Goal: Complete application form

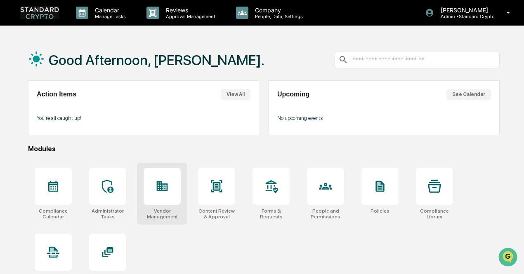
click at [149, 204] on div at bounding box center [162, 186] width 37 height 37
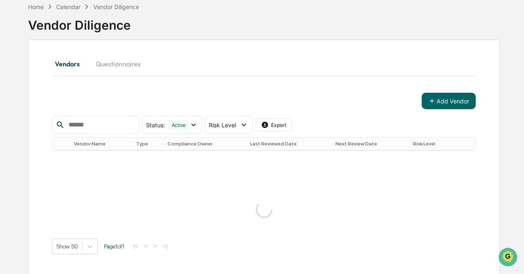
scroll to position [56, 0]
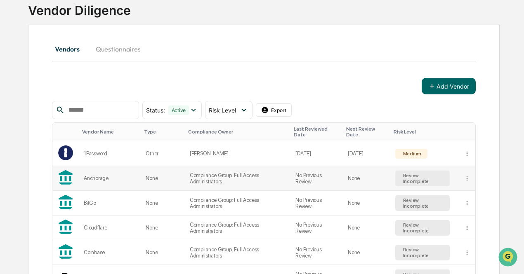
click at [266, 170] on td "Compliance Group: Full Access Administrators" at bounding box center [238, 178] width 106 height 25
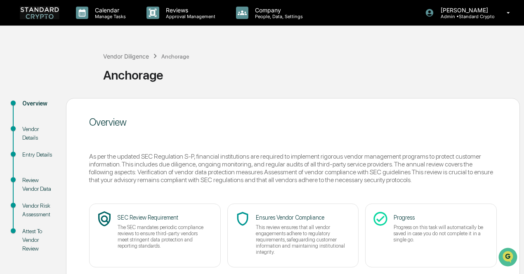
scroll to position [58, 0]
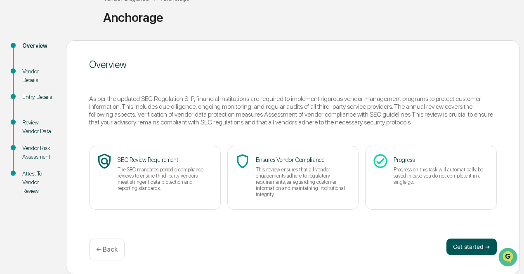
click at [461, 247] on button "Get started ➔" at bounding box center [471, 247] width 50 height 16
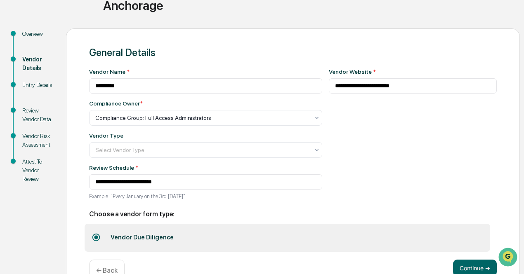
scroll to position [70, 0]
click at [236, 120] on div at bounding box center [202, 117] width 214 height 8
click at [418, 169] on div "**********" at bounding box center [413, 136] width 168 height 137
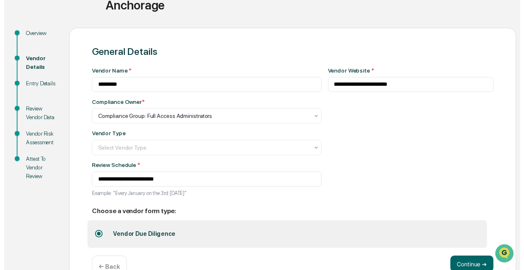
scroll to position [92, 0]
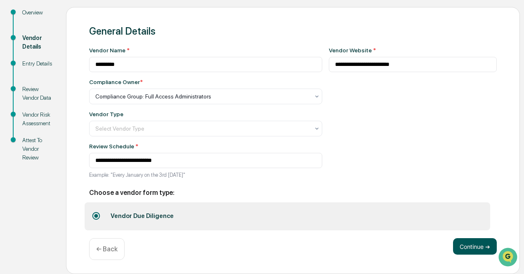
click at [460, 243] on button "Continue ➔" at bounding box center [475, 246] width 44 height 16
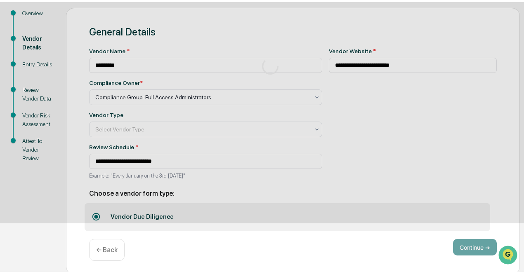
scroll to position [58, 0]
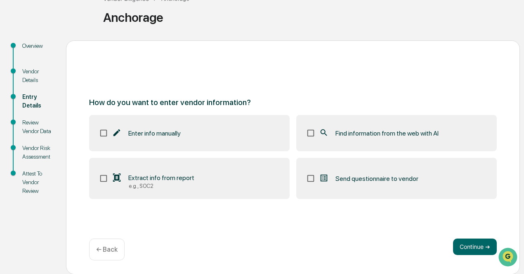
click at [106, 259] on div "← Back" at bounding box center [106, 250] width 35 height 22
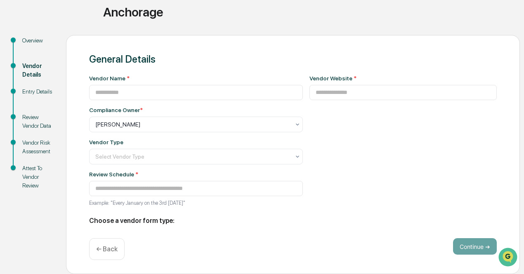
type input "*********"
type input "**********"
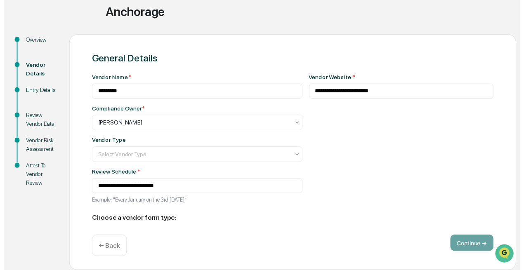
scroll to position [92, 0]
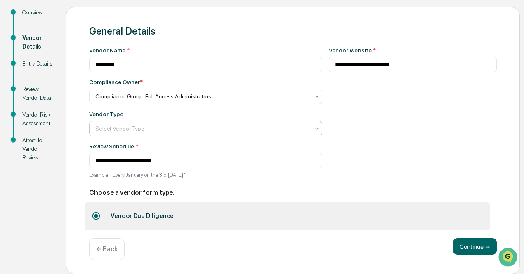
click at [162, 129] on div at bounding box center [202, 129] width 214 height 8
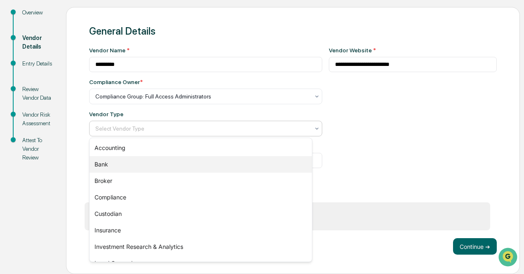
click at [158, 165] on div "Bank" at bounding box center [200, 164] width 222 height 16
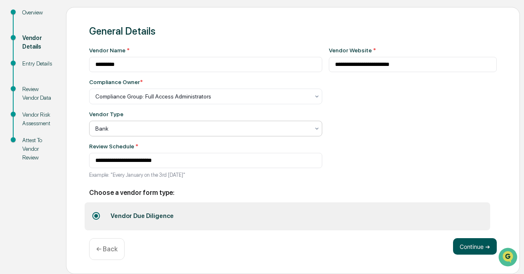
click at [468, 245] on button "Continue ➔" at bounding box center [475, 246] width 44 height 16
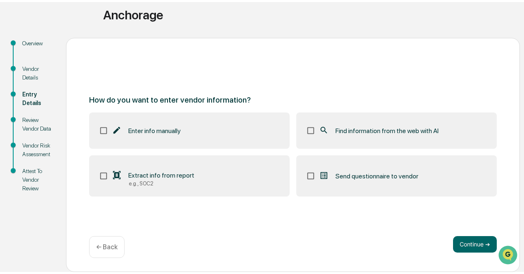
scroll to position [58, 0]
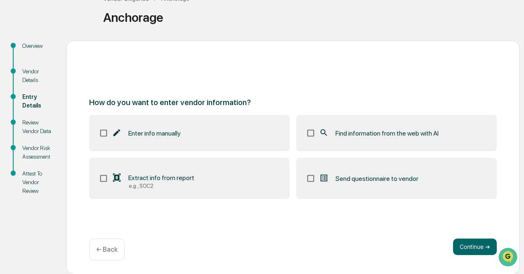
click at [235, 178] on label "Extract info from report e.g., SOC2" at bounding box center [189, 178] width 200 height 41
click at [377, 135] on span "Find information from the web with AI" at bounding box center [386, 133] width 103 height 8
click at [461, 244] on button "Continue ➔" at bounding box center [475, 247] width 44 height 16
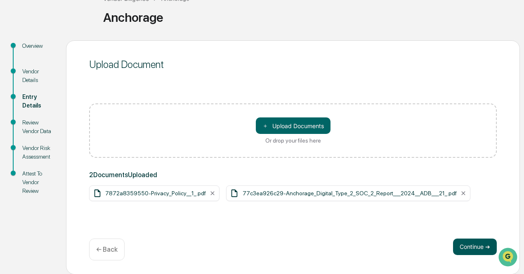
click at [478, 244] on button "Continue ➔" at bounding box center [475, 247] width 44 height 16
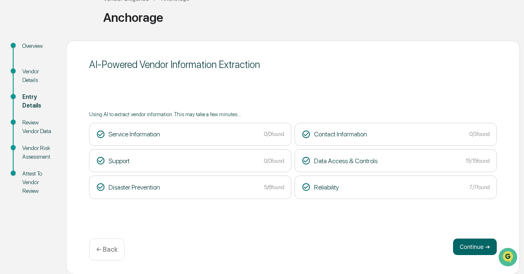
click at [163, 162] on div "Support 0/0 found" at bounding box center [190, 160] width 188 height 9
click at [467, 247] on button "Continue ➔" at bounding box center [475, 247] width 44 height 16
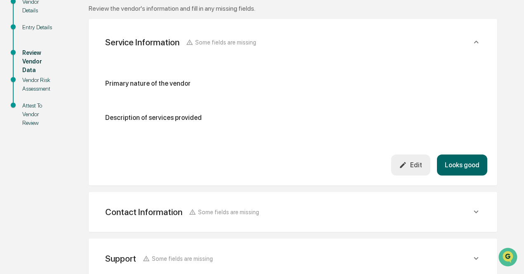
scroll to position [149, 0]
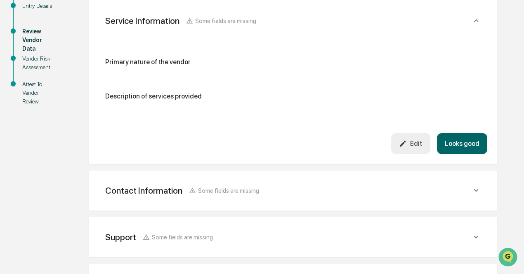
click at [228, 20] on span "Some fields are missing" at bounding box center [225, 20] width 61 height 7
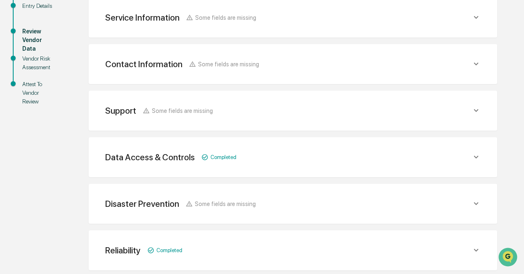
click at [212, 26] on div "Service Information Some fields are missing" at bounding box center [293, 17] width 388 height 20
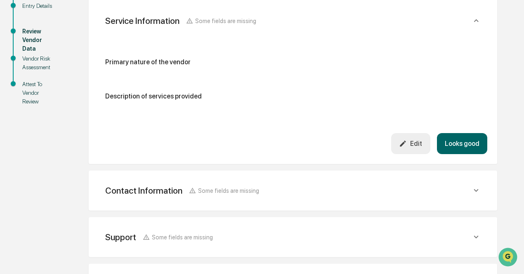
click at [163, 73] on div "Primary nature of the vendor Description of services provided" at bounding box center [292, 82] width 375 height 49
click at [398, 146] on button "Edit" at bounding box center [410, 143] width 39 height 21
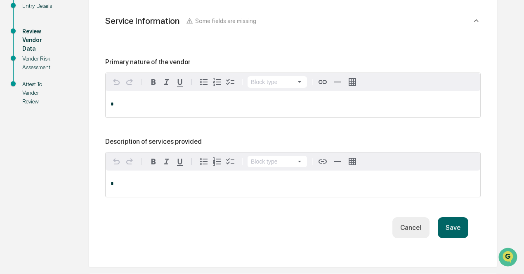
click at [170, 106] on p "*" at bounding box center [293, 104] width 365 height 6
click at [405, 236] on button "Cancel" at bounding box center [410, 227] width 37 height 21
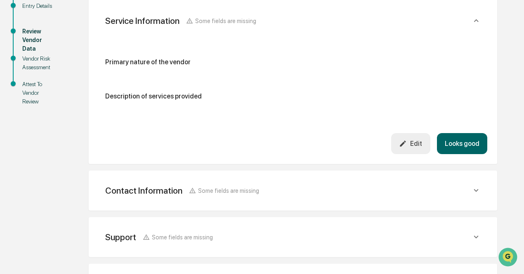
scroll to position [316, 0]
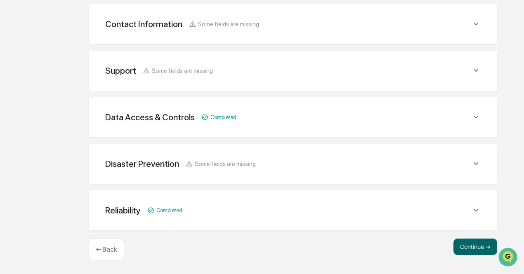
click at [107, 249] on p "← Back" at bounding box center [106, 250] width 21 height 8
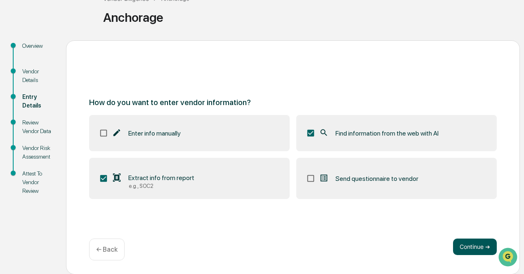
click at [478, 245] on button "Continue ➔" at bounding box center [475, 247] width 44 height 16
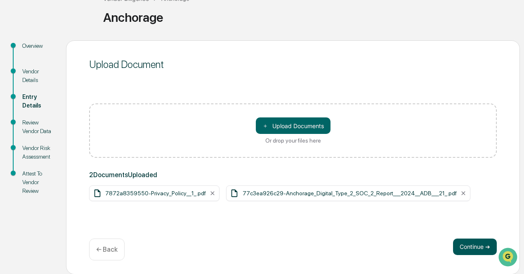
click at [478, 245] on button "Continue ➔" at bounding box center [475, 247] width 44 height 16
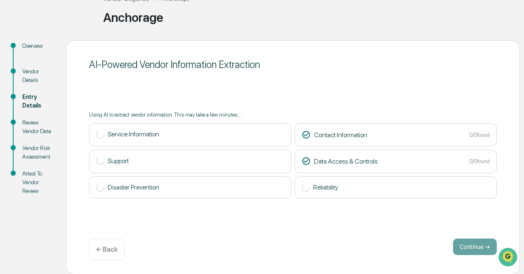
click at [112, 247] on p "← Back" at bounding box center [106, 250] width 21 height 8
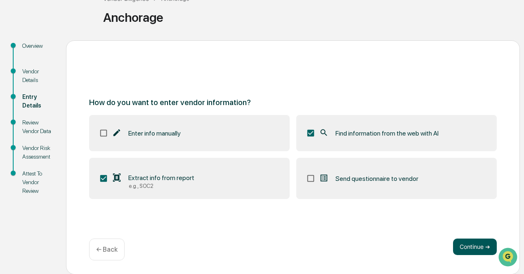
click at [462, 249] on button "Continue ➔" at bounding box center [475, 247] width 44 height 16
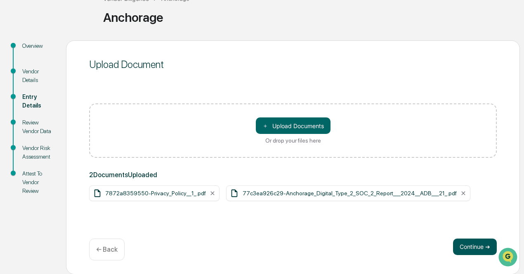
click at [461, 250] on button "Continue ➔" at bounding box center [475, 247] width 44 height 16
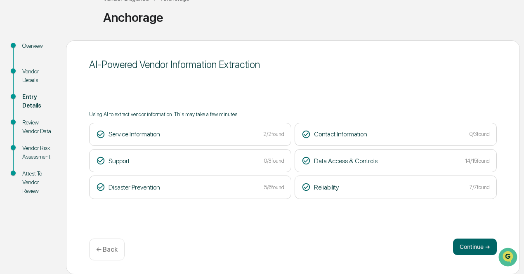
click at [461, 250] on button "Continue ➔" at bounding box center [475, 247] width 44 height 16
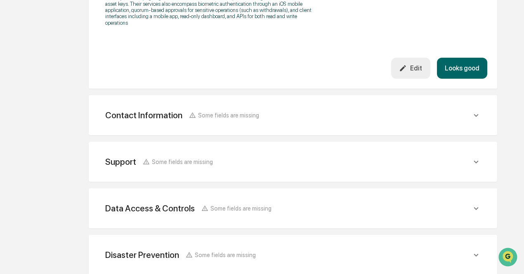
scroll to position [310, 0]
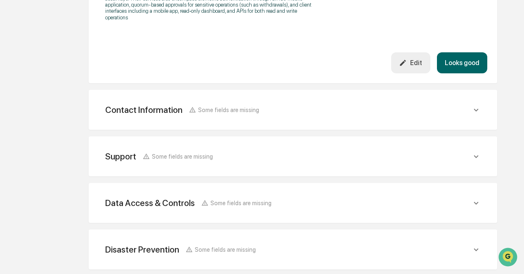
click at [269, 104] on div "Contact Information Some fields are missing" at bounding box center [293, 110] width 388 height 20
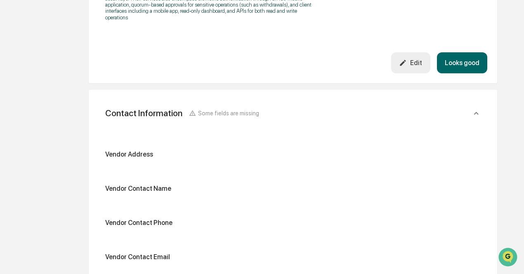
click at [194, 162] on div "Vendor Address" at bounding box center [292, 158] width 375 height 14
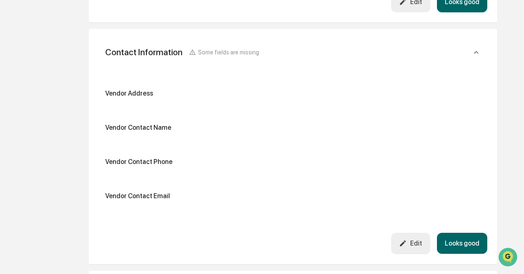
scroll to position [371, 0]
click at [413, 247] on div "Edit" at bounding box center [410, 243] width 23 height 8
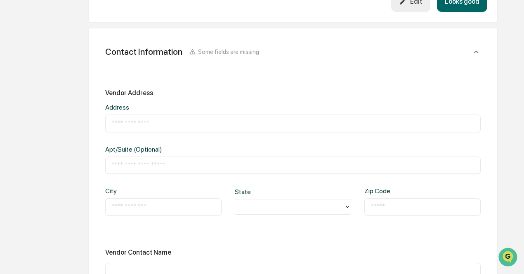
click at [134, 123] on input "text" at bounding box center [292, 123] width 363 height 8
paste input "**********"
type input "**********"
click at [126, 211] on input "text" at bounding box center [163, 207] width 104 height 8
type input "**********"
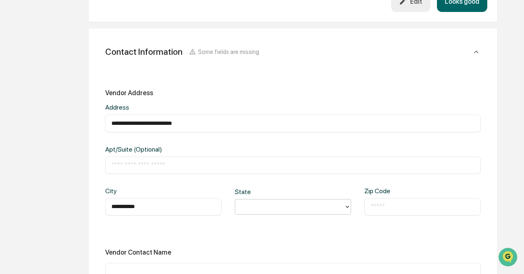
type input "*"
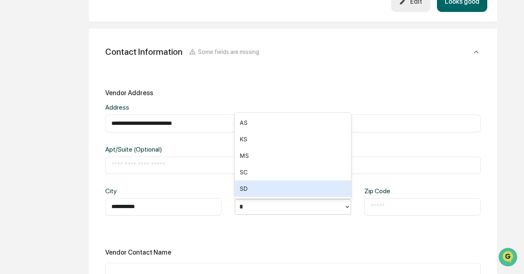
click at [260, 187] on div "SD" at bounding box center [293, 189] width 116 height 16
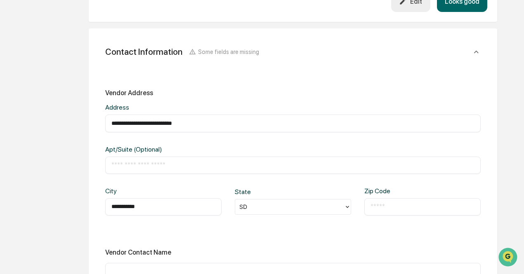
click at [382, 208] on input "text" at bounding box center [422, 207] width 104 height 8
paste input "*****"
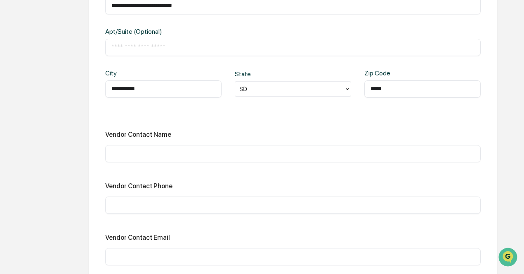
scroll to position [493, 0]
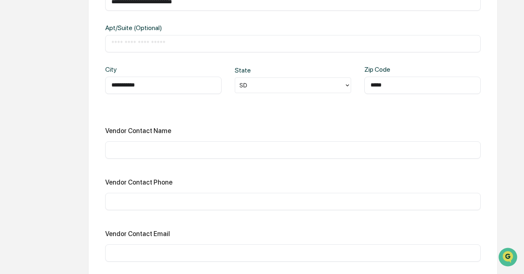
type input "*****"
click at [241, 151] on input "text" at bounding box center [292, 150] width 363 height 8
click at [473, 71] on div "Zip Code ***** ​" at bounding box center [422, 80] width 116 height 28
click at [158, 154] on input "****" at bounding box center [292, 150] width 363 height 8
type input "**********"
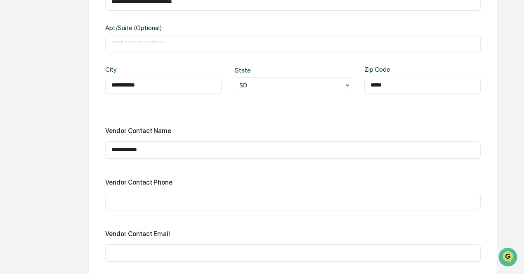
click at [159, 252] on input "text" at bounding box center [292, 253] width 363 height 8
paste input "**********"
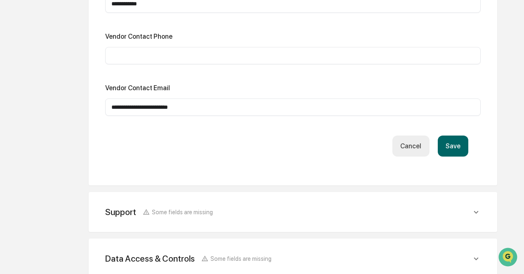
scroll to position [647, 0]
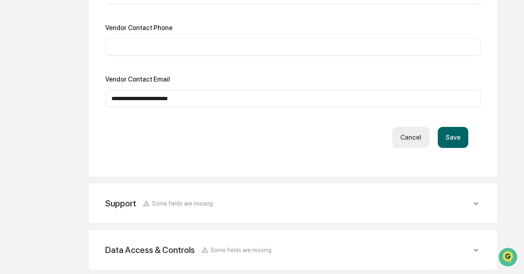
type input "**********"
click at [457, 140] on button "Save" at bounding box center [453, 137] width 31 height 21
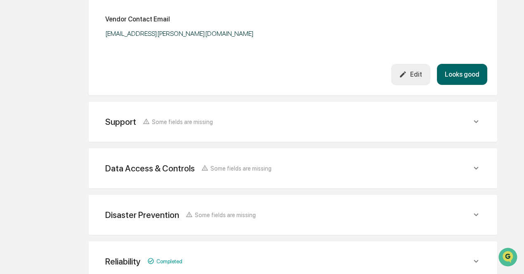
scroll to position [619, 0]
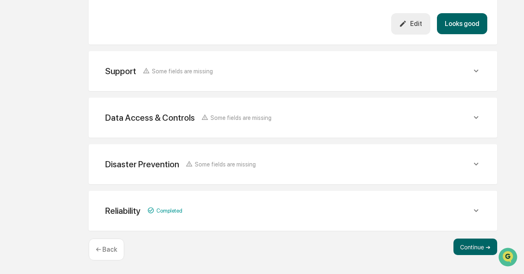
click at [242, 75] on div "Support Some fields are missing" at bounding box center [288, 71] width 366 height 10
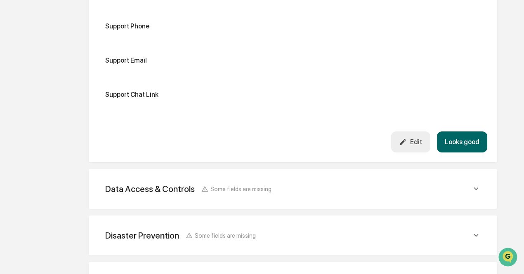
scroll to position [704, 0]
click at [240, 199] on div "Data Access & Controls Some fields are missing" at bounding box center [293, 189] width 388 height 20
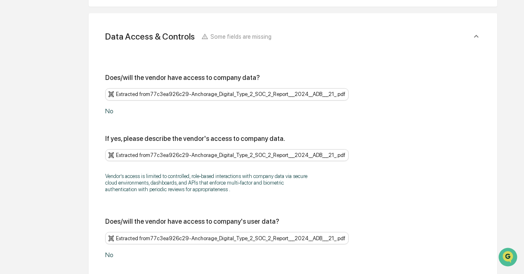
scroll to position [860, 0]
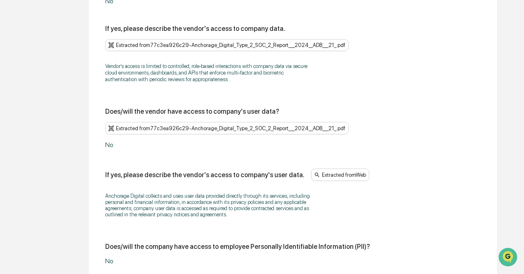
scroll to position [970, 0]
click at [271, 143] on div "Does/will the vendor have access to company's user data? Extracted from 77c3ea9…" at bounding box center [292, 127] width 375 height 41
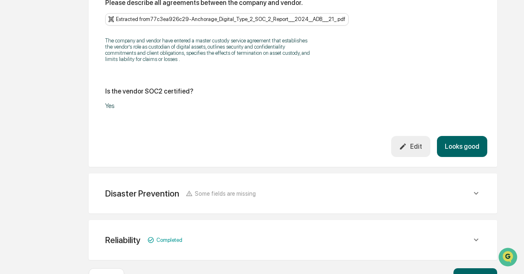
scroll to position [1765, 0]
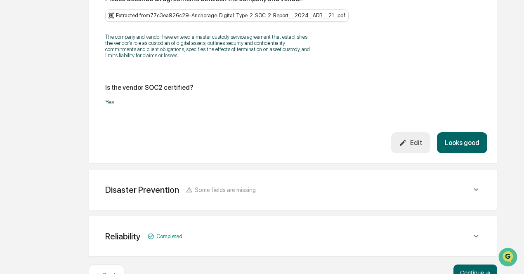
click at [408, 153] on button "Edit" at bounding box center [410, 142] width 39 height 21
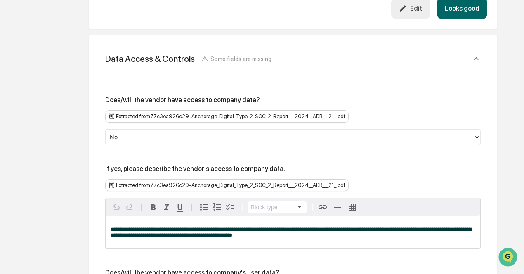
scroll to position [837, 0]
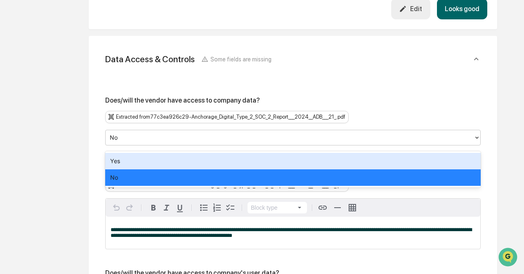
click at [299, 142] on div at bounding box center [290, 137] width 360 height 9
click at [407, 108] on div "Does/will the vendor have access to company data? Extracted from 77c3ea926c29-A…" at bounding box center [292, 110] width 375 height 27
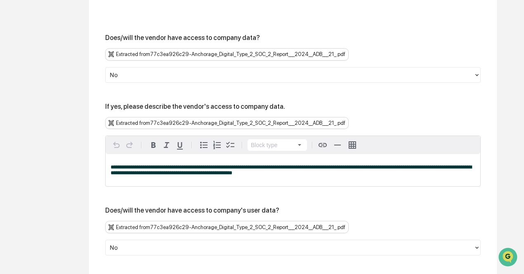
scroll to position [900, 0]
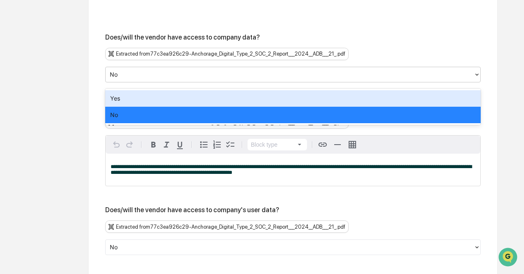
click at [358, 74] on div at bounding box center [290, 74] width 360 height 9
click at [344, 100] on div "Yes" at bounding box center [292, 98] width 375 height 16
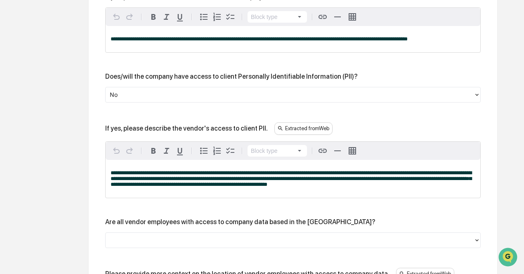
scroll to position [1321, 0]
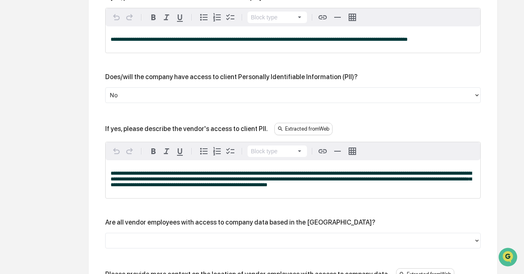
click at [308, 100] on div at bounding box center [290, 94] width 360 height 9
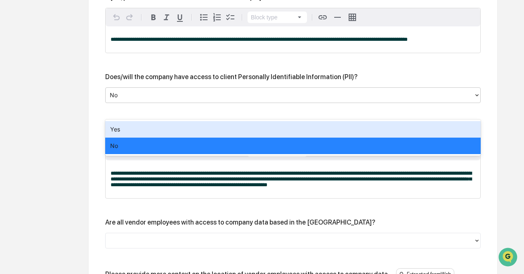
click at [300, 129] on div "Yes" at bounding box center [292, 129] width 375 height 16
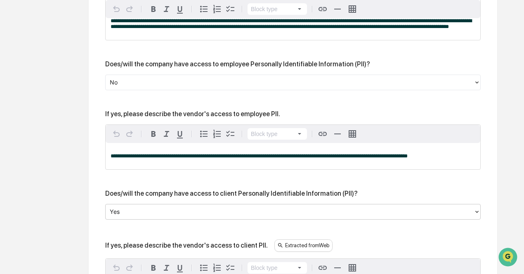
scroll to position [1204, 0]
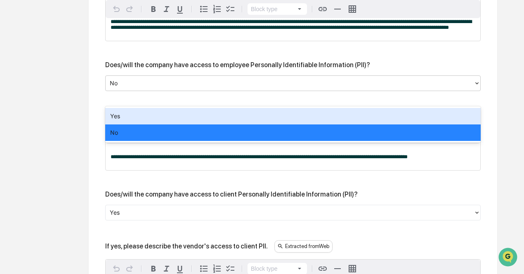
click at [307, 88] on div at bounding box center [290, 82] width 360 height 9
click at [304, 120] on div "Yes" at bounding box center [292, 116] width 375 height 16
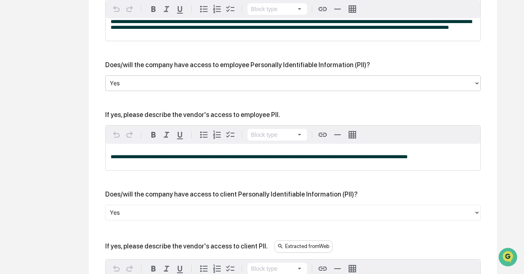
click at [309, 160] on span "**********" at bounding box center [259, 156] width 297 height 5
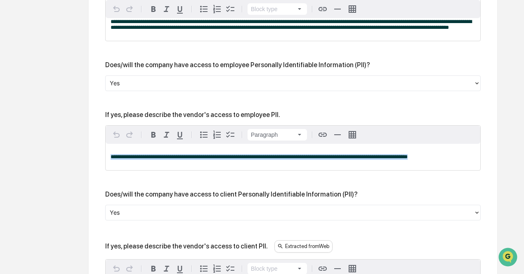
drag, startPoint x: 432, startPoint y: 173, endPoint x: 104, endPoint y: 162, distance: 328.0
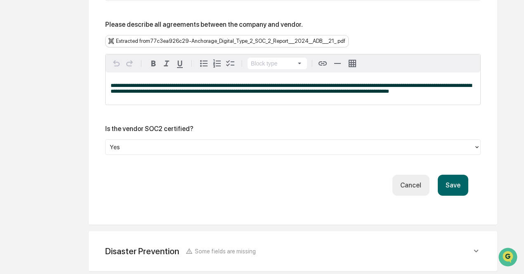
scroll to position [1900, 0]
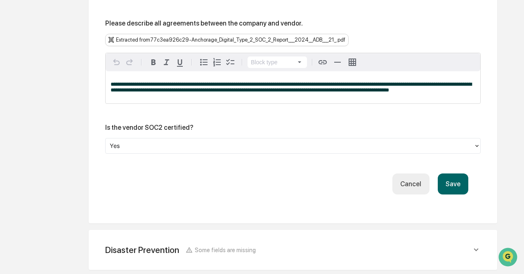
click at [453, 195] on button "Save" at bounding box center [453, 184] width 31 height 21
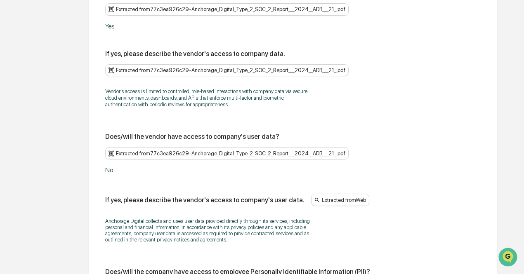
scroll to position [1801, 0]
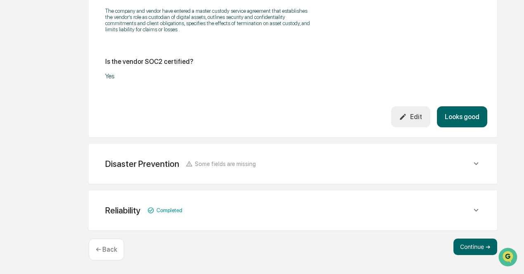
click at [376, 170] on div "Disaster Prevention Some fields are missing" at bounding box center [293, 164] width 388 height 20
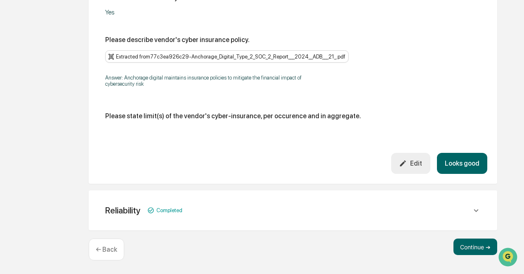
scroll to position [2217, 0]
click at [455, 161] on button "Looks good" at bounding box center [462, 163] width 50 height 21
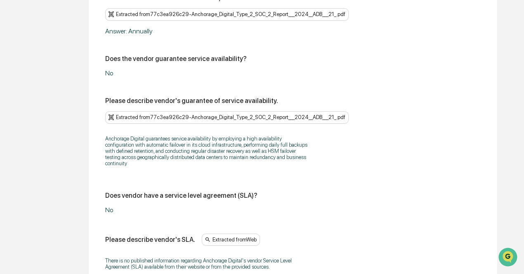
scroll to position [2060, 0]
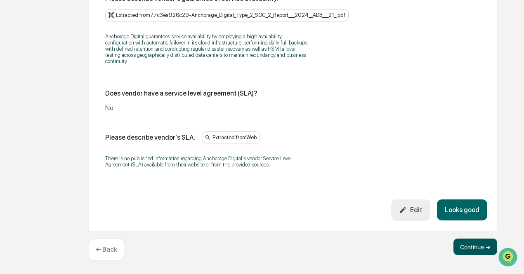
click at [469, 247] on button "Continue ➔" at bounding box center [475, 247] width 44 height 16
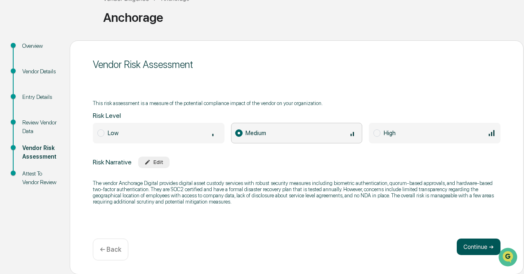
click at [468, 247] on button "Continue ➔" at bounding box center [479, 247] width 44 height 16
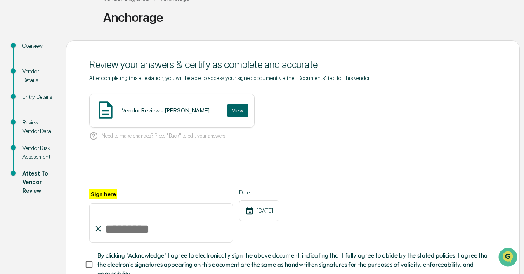
click at [164, 117] on div "Vendor Review - Ashley Sweren View" at bounding box center [171, 111] width 165 height 34
click at [227, 114] on button "View" at bounding box center [237, 110] width 21 height 13
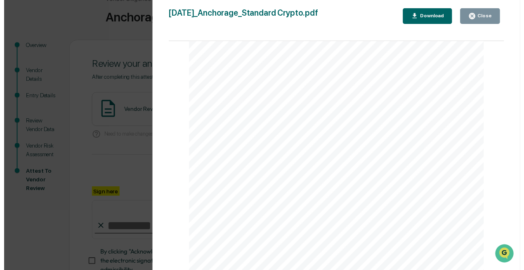
scroll to position [121, 0]
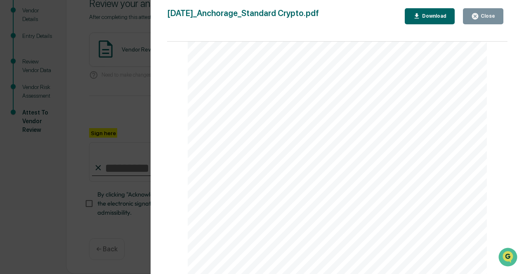
click at [484, 18] on div "Close" at bounding box center [487, 16] width 16 height 6
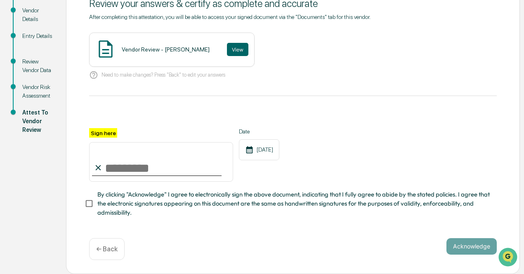
click at [172, 168] on input "Sign here" at bounding box center [161, 162] width 144 height 40
type input "**********"
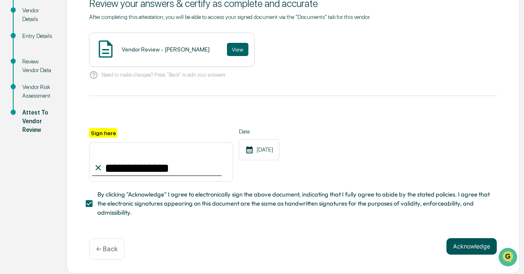
click at [461, 246] on button "Acknowledge" at bounding box center [471, 246] width 50 height 16
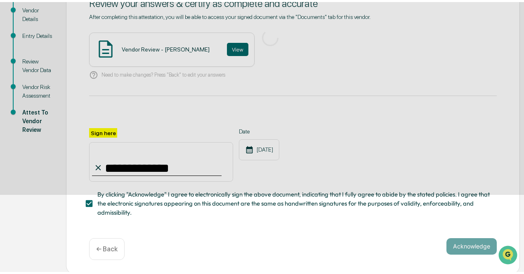
scroll to position [58, 0]
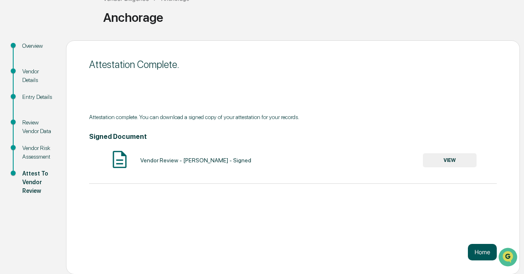
click at [483, 254] on button "Home" at bounding box center [482, 252] width 29 height 16
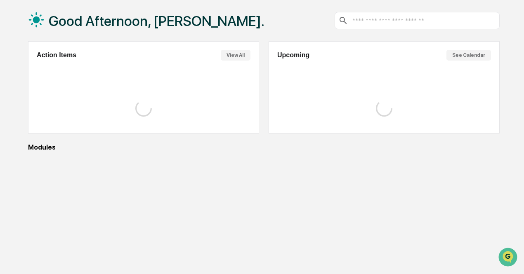
scroll to position [19, 0]
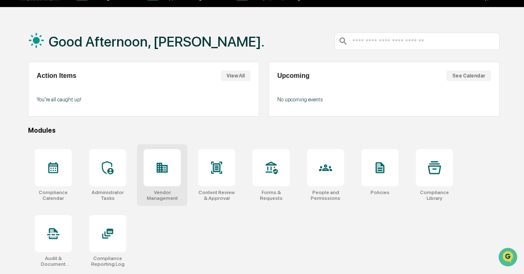
click at [152, 180] on div at bounding box center [162, 167] width 37 height 37
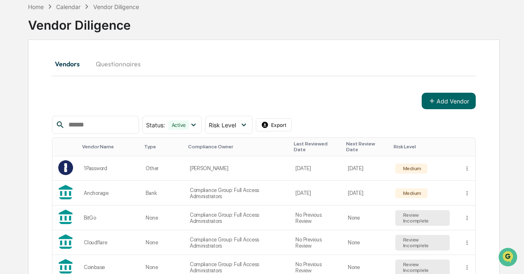
scroll to position [75, 0]
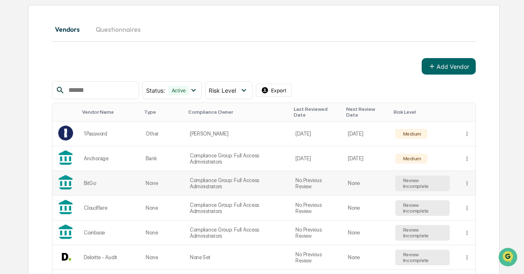
click at [204, 173] on td "Compliance Group: Full Access Administrators" at bounding box center [238, 183] width 106 height 25
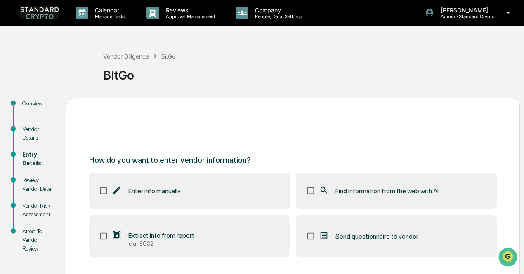
scroll to position [58, 0]
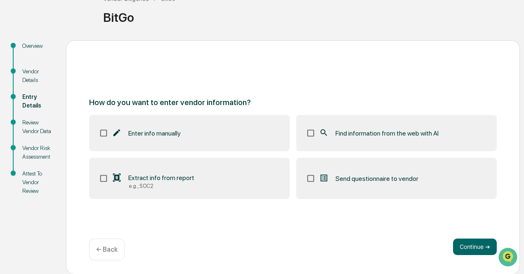
click at [337, 132] on span "Find information from the web with AI" at bounding box center [386, 133] width 103 height 8
click at [228, 188] on label "Extract info from report e.g., SOC2" at bounding box center [189, 178] width 200 height 41
click at [472, 247] on button "Continue ➔" at bounding box center [475, 247] width 44 height 16
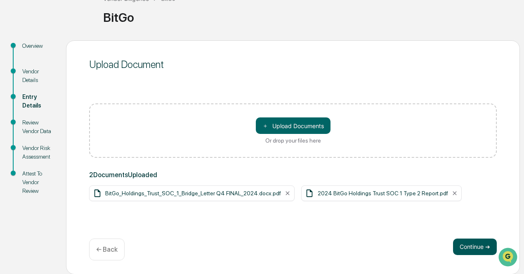
click at [469, 246] on button "Continue ➔" at bounding box center [475, 247] width 44 height 16
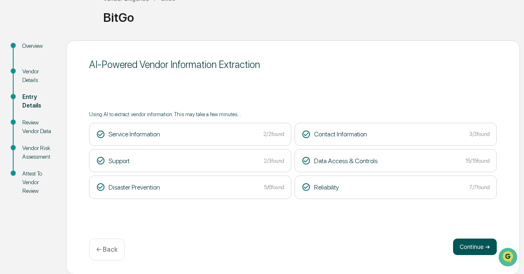
click at [463, 245] on button "Continue ➔" at bounding box center [475, 247] width 44 height 16
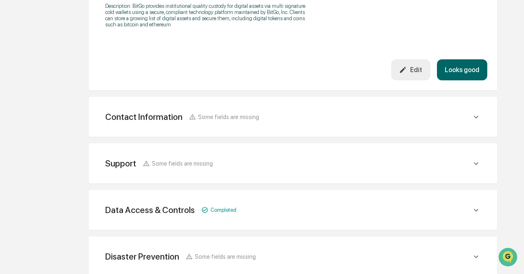
scroll to position [284, 0]
click at [326, 122] on div "Contact Information Some fields are missing" at bounding box center [288, 116] width 366 height 10
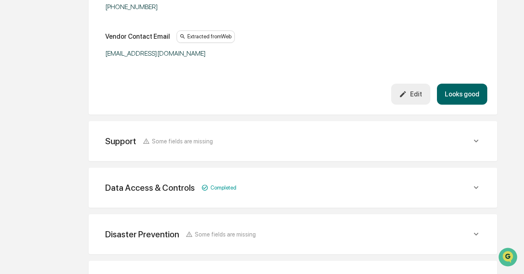
scroll to position [540, 0]
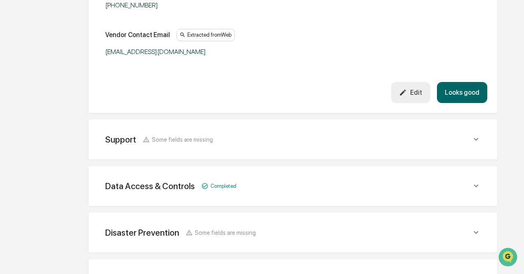
click at [299, 150] on div "Support Some fields are missing" at bounding box center [293, 139] width 388 height 20
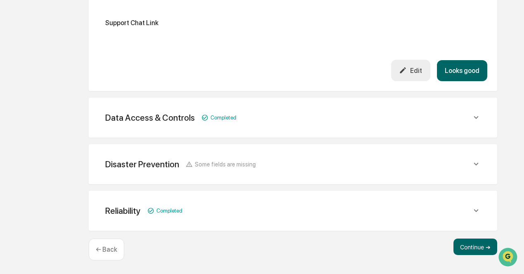
scroll to position [797, 0]
click at [295, 161] on div "Disaster Prevention Some fields are missing" at bounding box center [288, 164] width 366 height 10
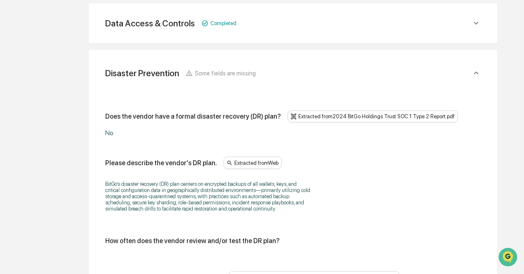
scroll to position [887, 0]
click at [196, 138] on div "No" at bounding box center [208, 134] width 206 height 8
click at [139, 138] on div "No" at bounding box center [208, 134] width 206 height 8
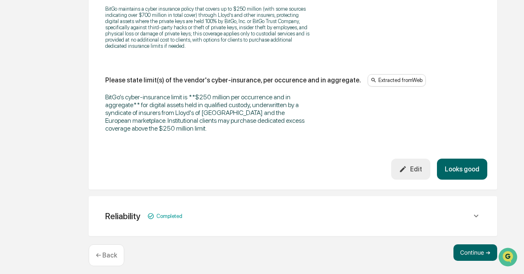
scroll to position [1239, 0]
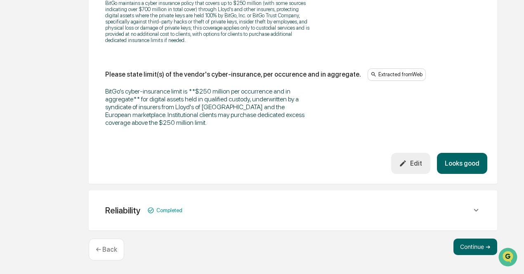
click at [113, 244] on div "← Back" at bounding box center [106, 250] width 35 height 22
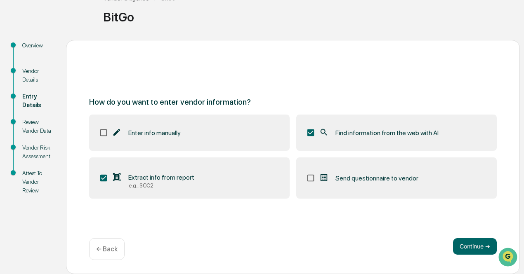
scroll to position [58, 0]
click at [112, 252] on p "← Back" at bounding box center [106, 250] width 21 height 8
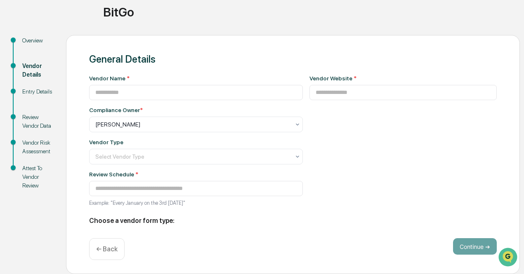
type input "*****"
type input "**********"
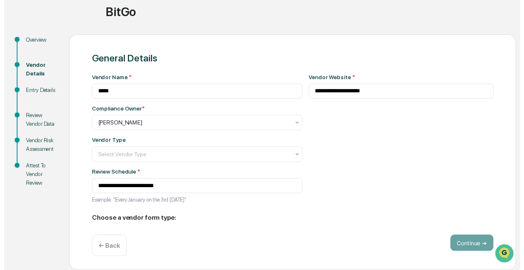
scroll to position [92, 0]
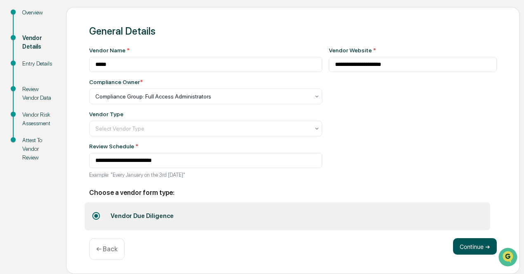
click at [480, 251] on button "Continue ➔" at bounding box center [475, 246] width 44 height 16
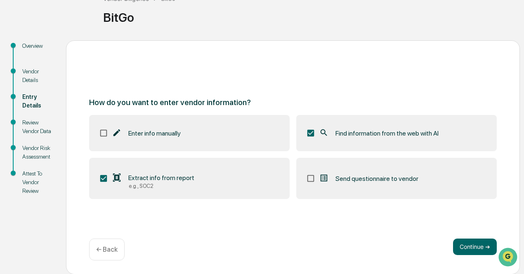
scroll to position [0, 0]
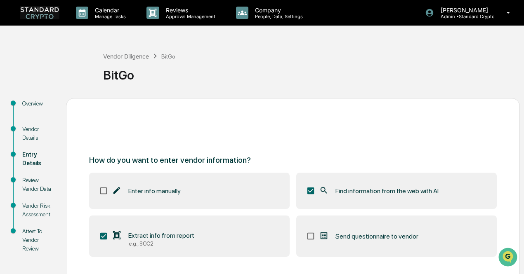
click at [48, 14] on img at bounding box center [40, 12] width 40 height 13
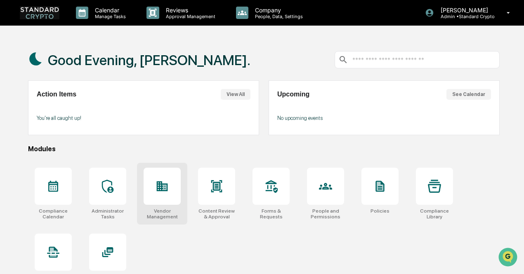
click at [161, 201] on div at bounding box center [162, 186] width 37 height 37
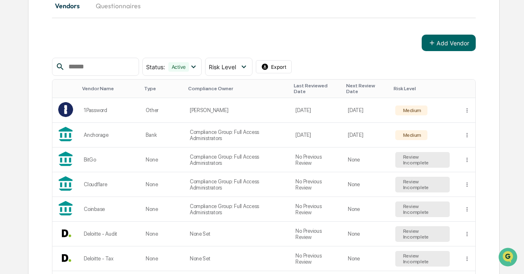
scroll to position [106, 0]
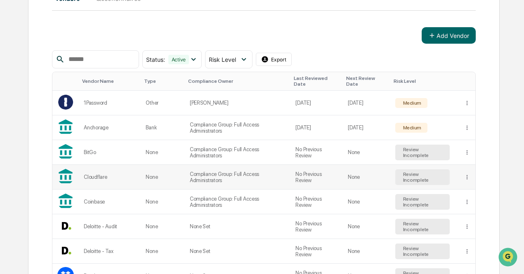
click at [146, 169] on td "None" at bounding box center [163, 177] width 44 height 25
